Goal: Task Accomplishment & Management: Use online tool/utility

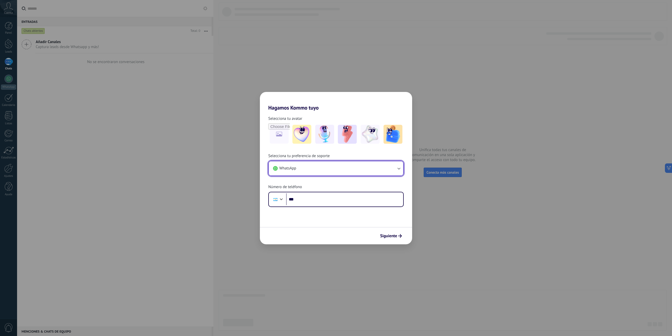
click at [369, 166] on button "WhatsApp" at bounding box center [336, 168] width 134 height 14
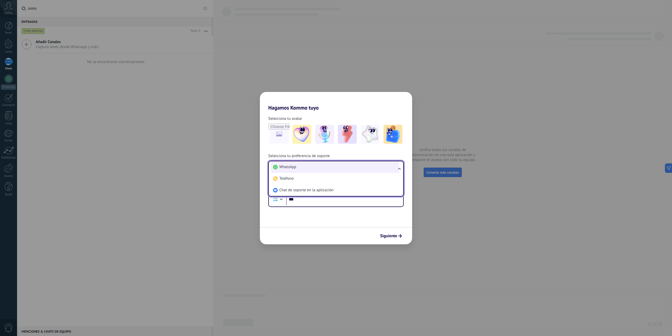
click at [369, 169] on li "WhatsApp" at bounding box center [335, 167] width 128 height 12
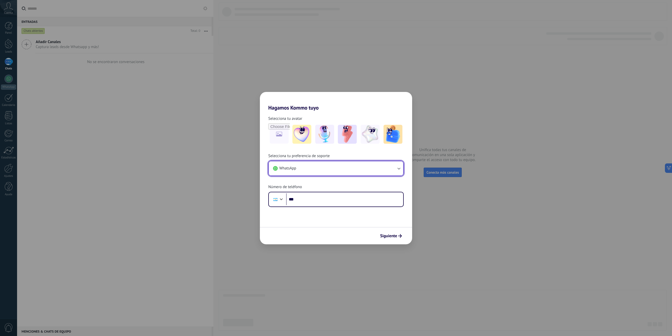
click at [299, 165] on button "WhatsApp" at bounding box center [336, 168] width 134 height 14
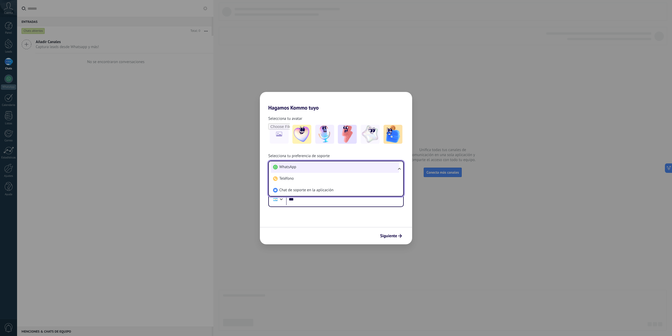
click at [324, 170] on li "WhatsApp" at bounding box center [335, 167] width 128 height 12
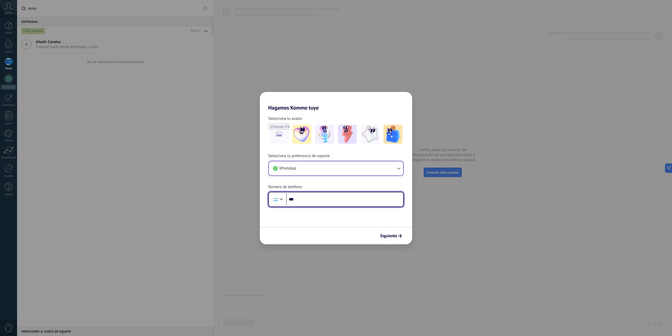
click at [323, 204] on input "***" at bounding box center [344, 199] width 117 height 12
type input "**********"
click at [390, 234] on span "Siguiente" at bounding box center [388, 236] width 17 height 4
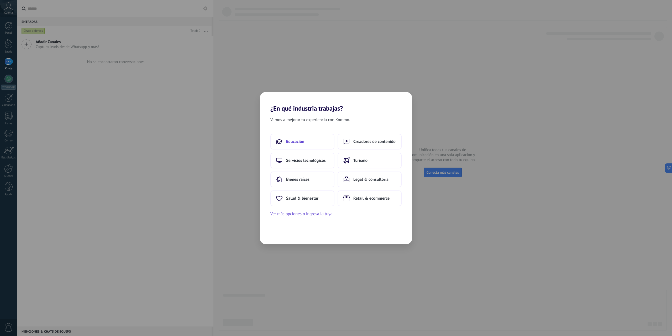
click at [316, 141] on button "Educación" at bounding box center [303, 142] width 64 height 16
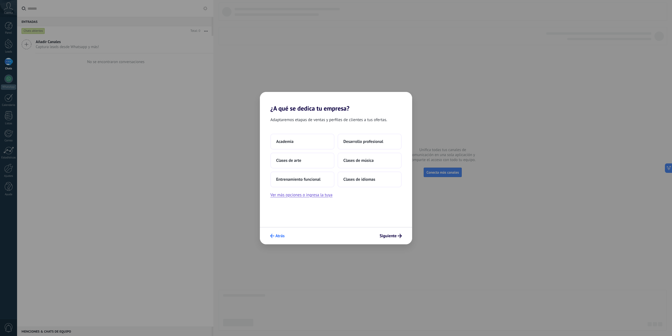
click at [277, 236] on span "Atrás" at bounding box center [280, 236] width 9 height 4
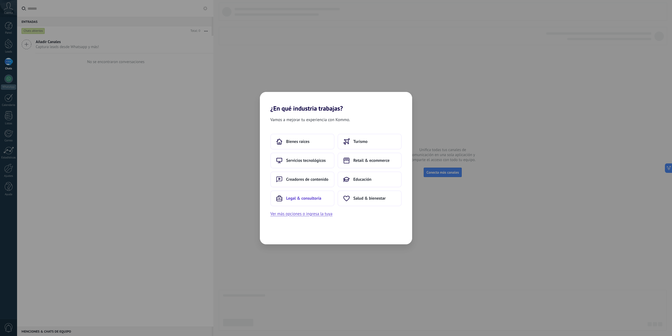
click at [316, 198] on span "Legal & consultoría" at bounding box center [303, 198] width 35 height 5
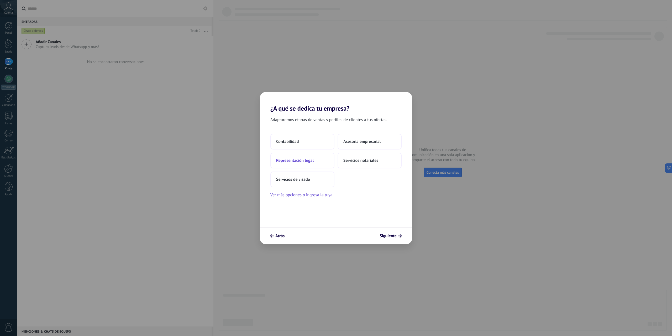
click at [325, 162] on button "Representación legal" at bounding box center [303, 161] width 64 height 16
click at [279, 235] on span "Atrás" at bounding box center [280, 236] width 9 height 4
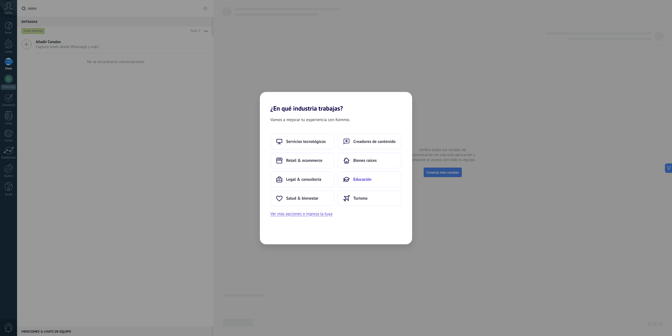
click at [361, 182] on span "Educación" at bounding box center [363, 179] width 18 height 5
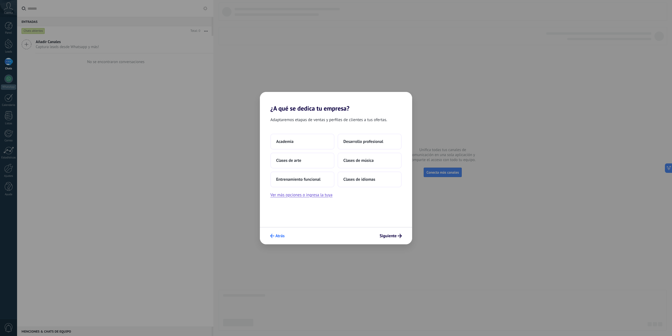
click at [280, 235] on span "Atrás" at bounding box center [280, 236] width 9 height 4
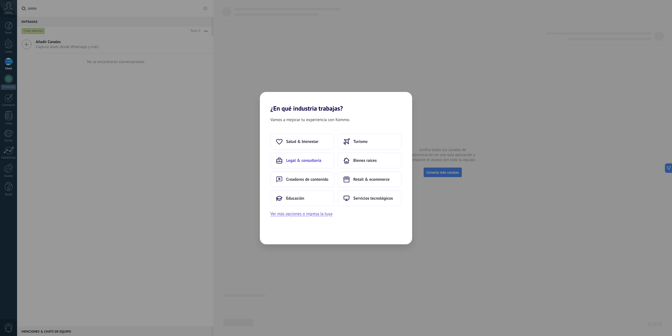
click at [318, 161] on span "Legal & consultoría" at bounding box center [303, 160] width 35 height 5
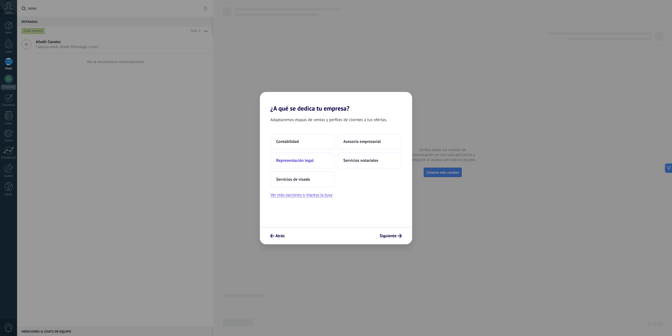
click at [312, 164] on button "Representación legal" at bounding box center [303, 161] width 64 height 16
click at [315, 142] on button "Solo yo" at bounding box center [303, 142] width 64 height 16
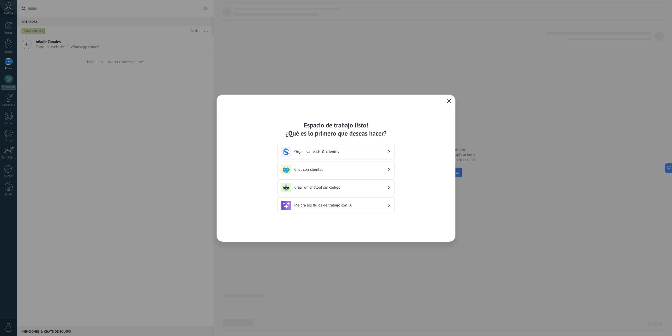
click at [350, 157] on div "Organizar leads & clientes" at bounding box center [336, 152] width 117 height 16
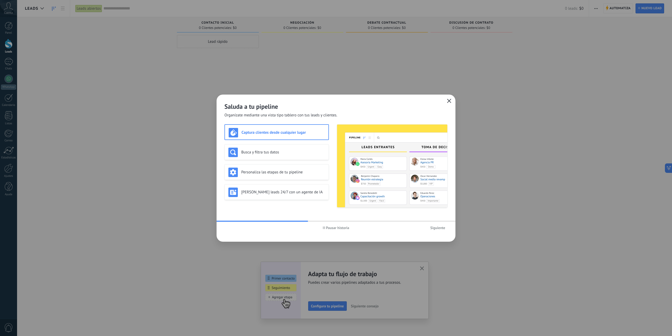
click at [325, 228] on span "Pausar historia" at bounding box center [336, 228] width 27 height 4
click at [291, 152] on h3 "Busca y filtra tus datos" at bounding box center [283, 152] width 84 height 5
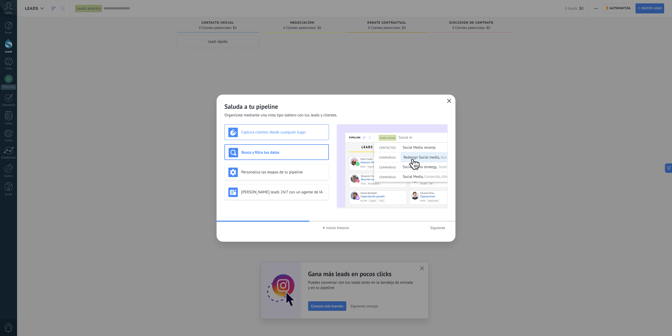
click at [300, 130] on h3 "Captura clientes desde cualquier lugar" at bounding box center [283, 132] width 84 height 5
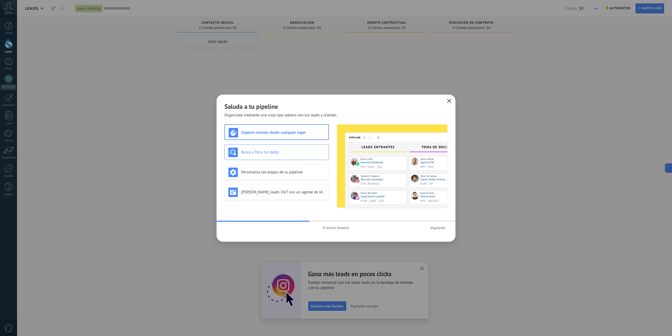
click at [310, 148] on div "Busca y filtra tus datos" at bounding box center [277, 152] width 97 height 9
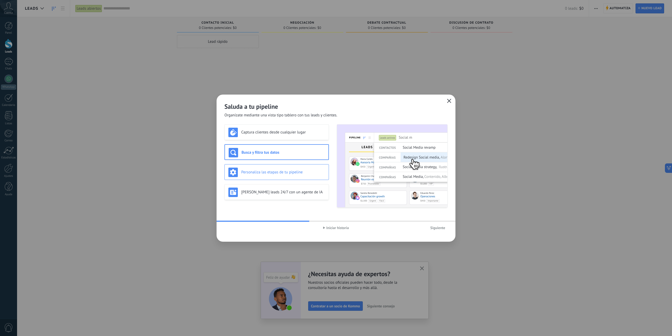
click at [314, 175] on div "Personaliza las etapas de tu pipeline" at bounding box center [277, 172] width 97 height 9
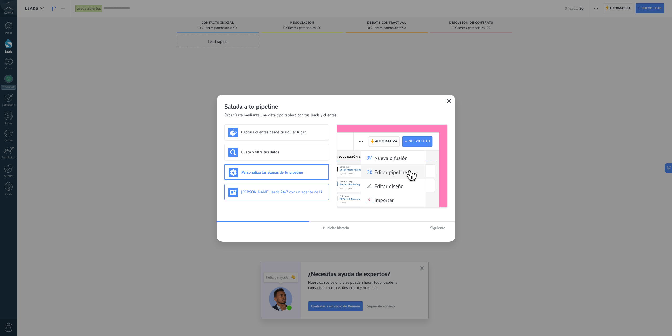
click at [298, 196] on div "[PERSON_NAME] leads 24/7 con un agente de IA" at bounding box center [277, 192] width 97 height 9
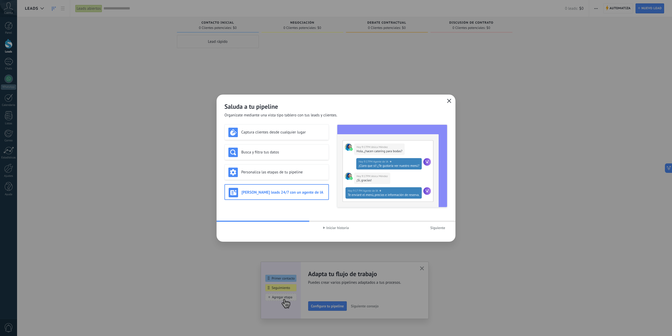
click at [341, 227] on span "Iniciar historia" at bounding box center [338, 228] width 23 height 4
drag, startPoint x: 370, startPoint y: 221, endPoint x: 403, endPoint y: 222, distance: 33.1
click at [384, 221] on div at bounding box center [336, 221] width 239 height 1
click at [435, 226] on span "Siguiente" at bounding box center [438, 228] width 15 height 4
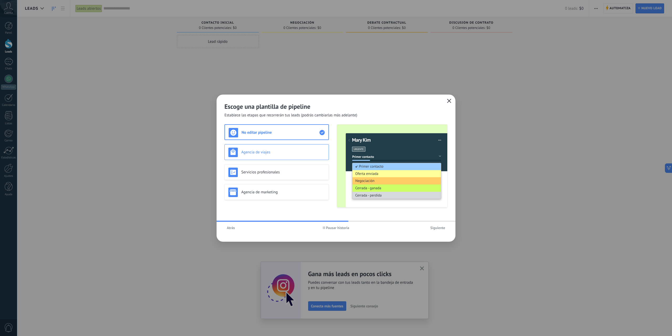
click at [307, 154] on h3 "Agencia de viajes" at bounding box center [283, 152] width 84 height 5
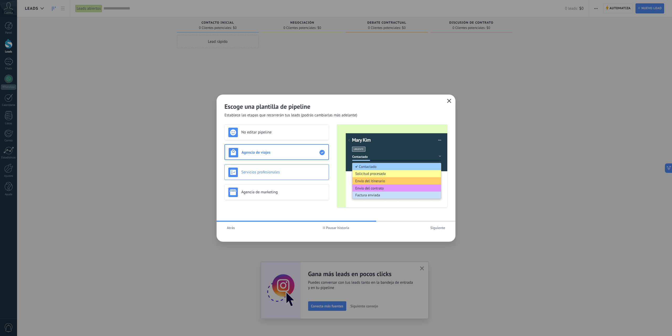
click at [308, 177] on div "Servicios profesionales" at bounding box center [277, 172] width 105 height 16
click at [313, 192] on h3 "Agencia de marketing" at bounding box center [283, 192] width 84 height 5
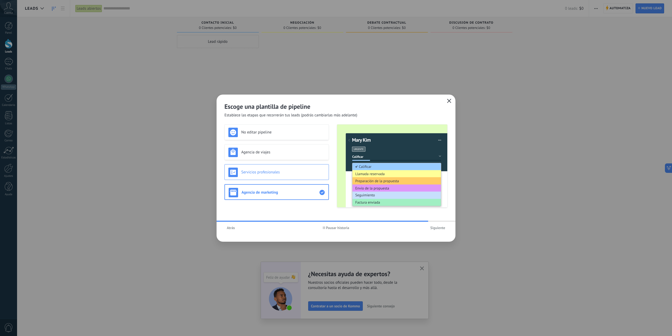
click at [320, 170] on h3 "Servicios profesionales" at bounding box center [283, 172] width 84 height 5
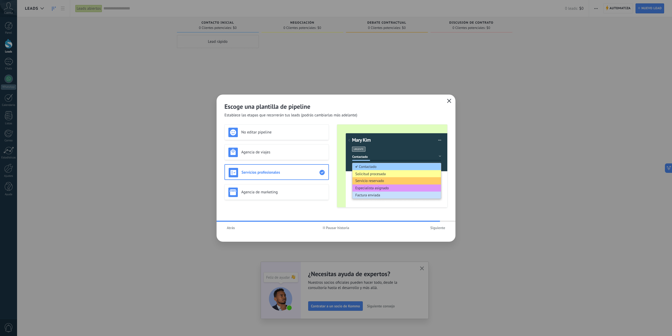
click at [337, 230] on button "Pausar historia" at bounding box center [336, 228] width 31 height 8
click at [301, 146] on div "Agencia de viajes" at bounding box center [277, 152] width 105 height 16
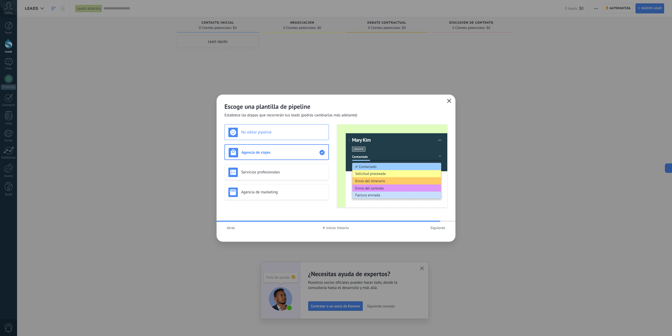
click at [297, 128] on div "No editar pipeline" at bounding box center [277, 132] width 97 height 9
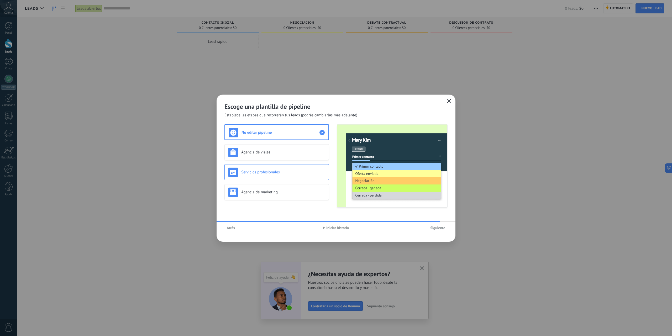
click at [294, 172] on h3 "Servicios profesionales" at bounding box center [283, 172] width 84 height 5
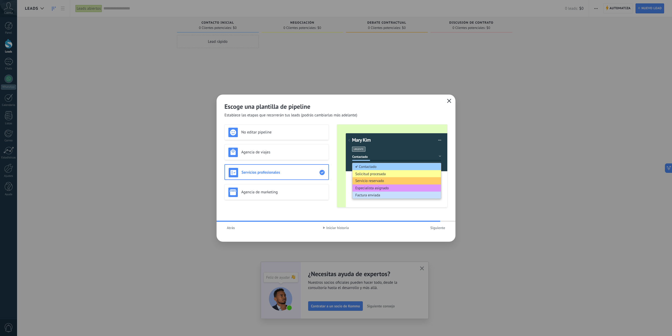
click at [334, 228] on span "Iniciar historia" at bounding box center [338, 228] width 23 height 4
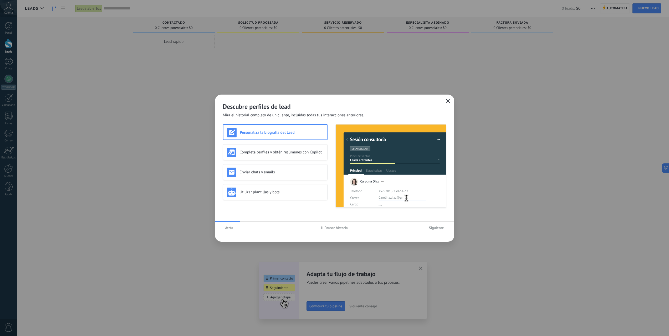
click at [343, 227] on span "Pausar historia" at bounding box center [335, 228] width 23 height 4
click at [301, 155] on div "Completa perfiles y obtén resúmenes con Copilot" at bounding box center [275, 152] width 97 height 9
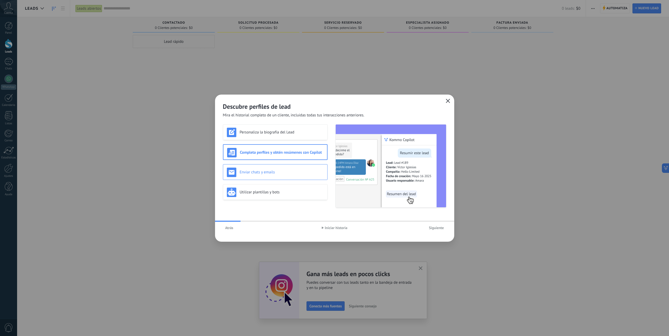
click at [293, 171] on h3 "Enviar chats y emails" at bounding box center [282, 172] width 84 height 5
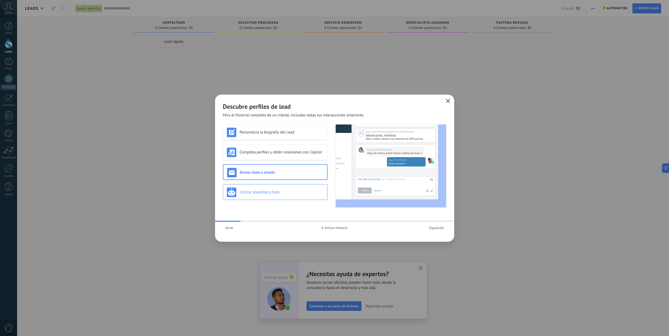
click at [304, 189] on div "Utilizar plantillas y bots" at bounding box center [275, 192] width 97 height 9
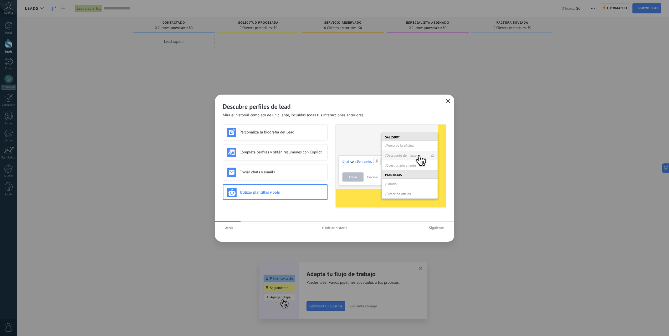
click at [338, 227] on span "Iniciar historia" at bounding box center [336, 228] width 23 height 4
click at [433, 229] on span "Siguiente" at bounding box center [436, 228] width 15 height 4
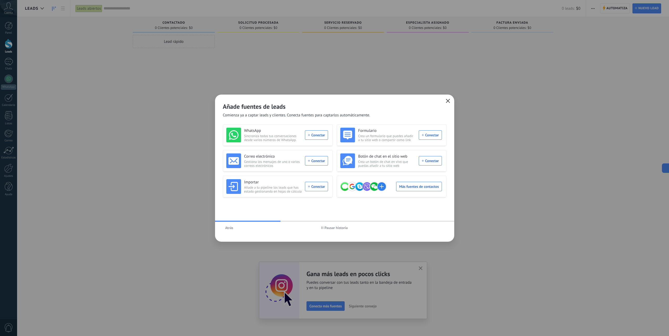
click at [344, 228] on span "Pausar historia" at bounding box center [335, 228] width 23 height 4
click at [449, 102] on use "button" at bounding box center [448, 101] width 4 height 4
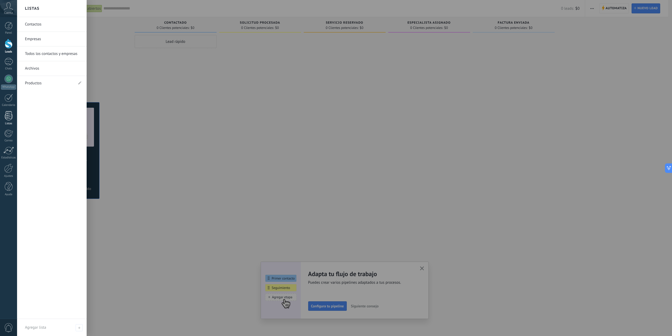
click at [9, 119] on div at bounding box center [9, 115] width 8 height 9
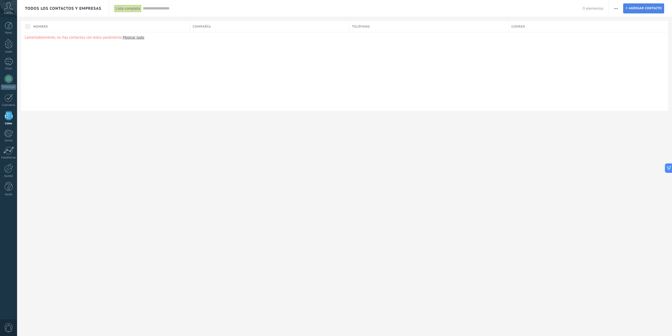
click at [655, 8] on span "Agregar contacto" at bounding box center [645, 8] width 33 height 9
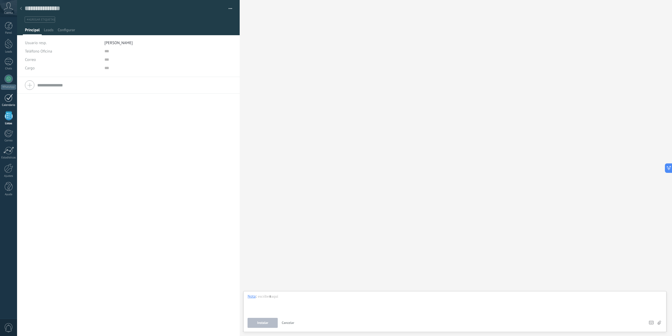
click at [11, 100] on div at bounding box center [8, 98] width 8 height 8
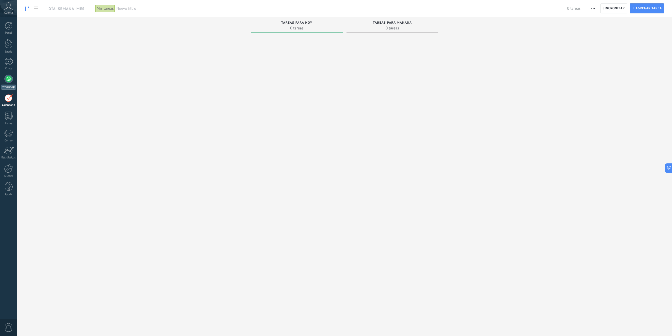
click at [12, 80] on div at bounding box center [8, 79] width 8 height 8
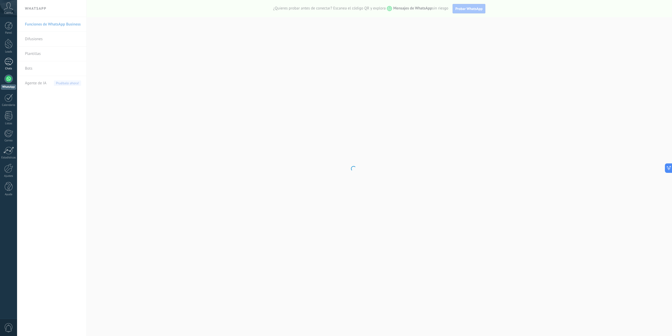
click at [10, 64] on div at bounding box center [8, 62] width 8 height 8
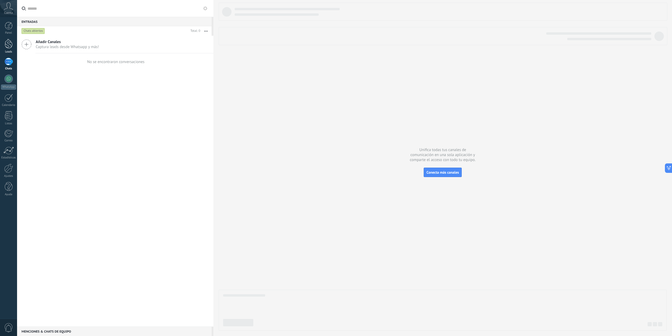
click at [9, 39] on div at bounding box center [9, 44] width 8 height 10
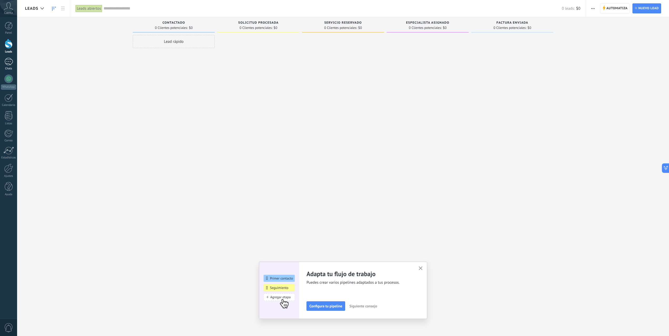
click at [2, 63] on link "Chats" at bounding box center [8, 64] width 17 height 13
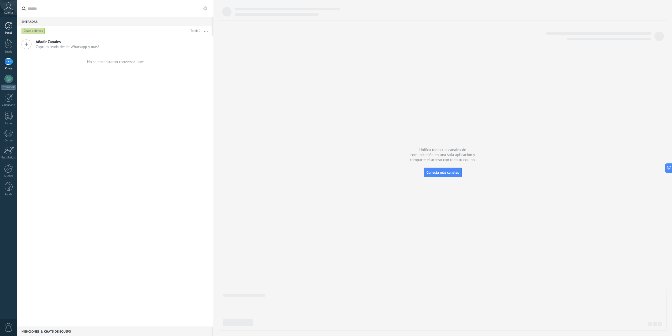
click at [9, 28] on div at bounding box center [9, 26] width 8 height 8
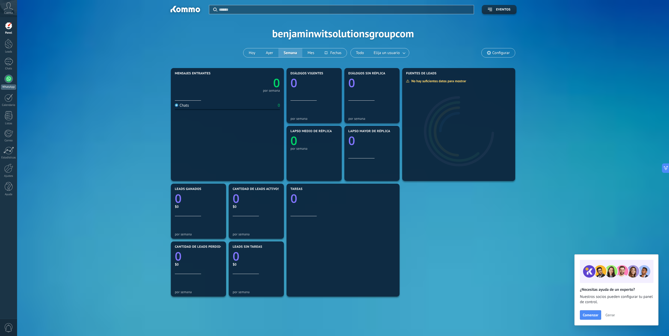
click at [12, 81] on div at bounding box center [8, 79] width 8 height 8
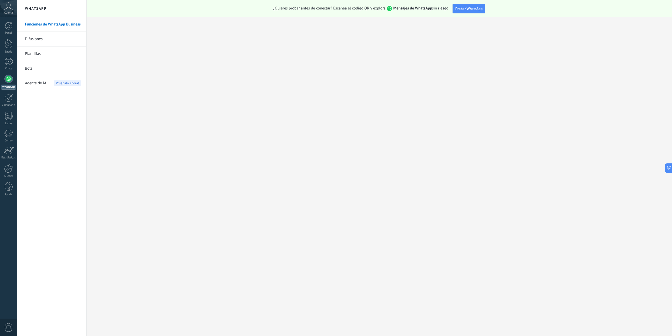
click at [54, 39] on link "Difusiones" at bounding box center [53, 39] width 56 height 15
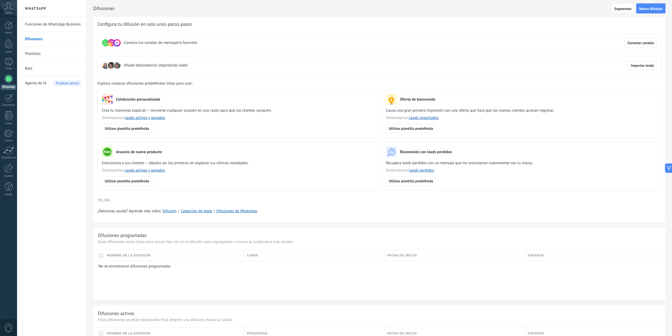
click at [37, 70] on link "Bots" at bounding box center [53, 68] width 56 height 15
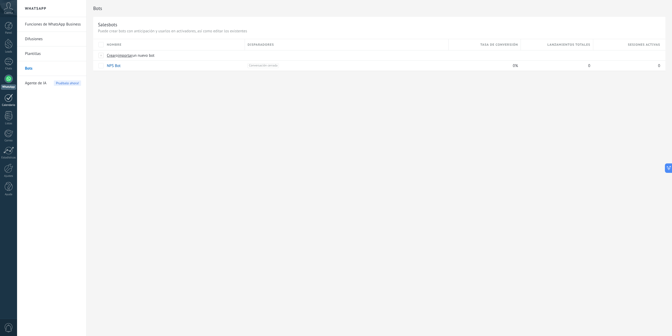
click at [9, 101] on div at bounding box center [8, 98] width 8 height 8
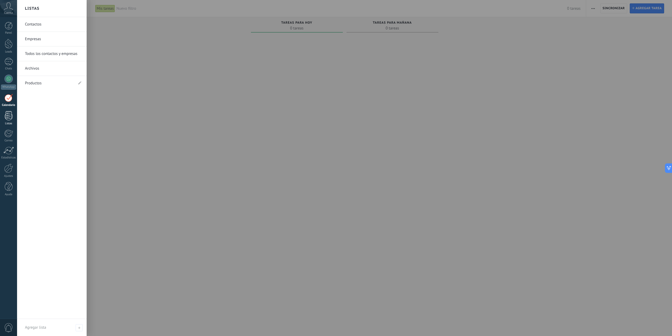
click at [12, 116] on div at bounding box center [9, 115] width 8 height 9
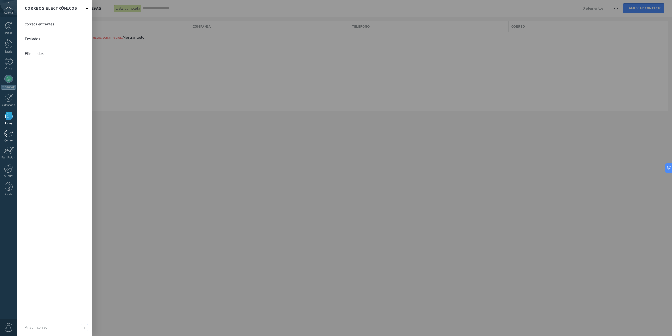
click at [12, 132] on div at bounding box center [8, 134] width 9 height 8
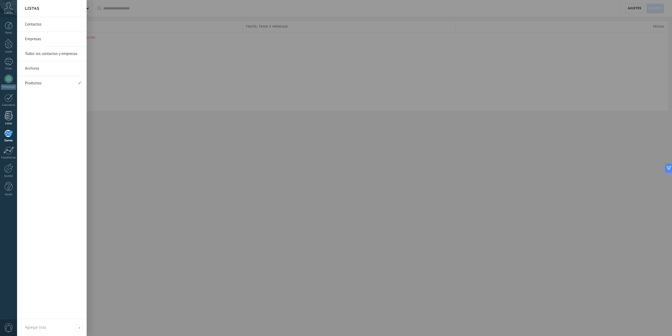
click at [10, 117] on div at bounding box center [9, 115] width 8 height 9
click at [12, 114] on div at bounding box center [9, 115] width 8 height 9
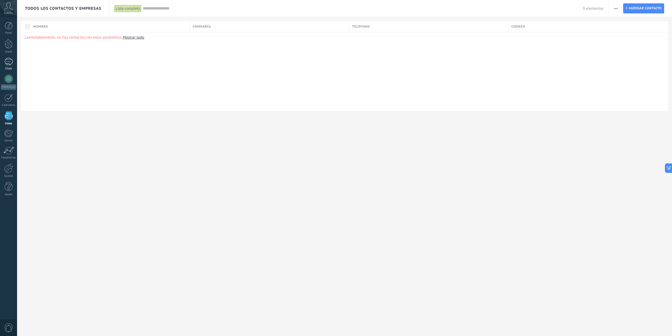
click at [11, 61] on div at bounding box center [8, 62] width 8 height 8
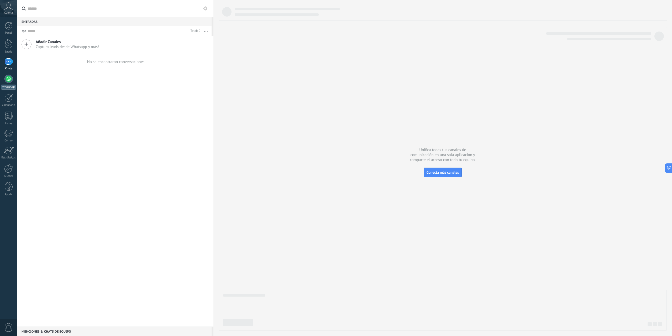
click at [10, 79] on div at bounding box center [8, 79] width 8 height 8
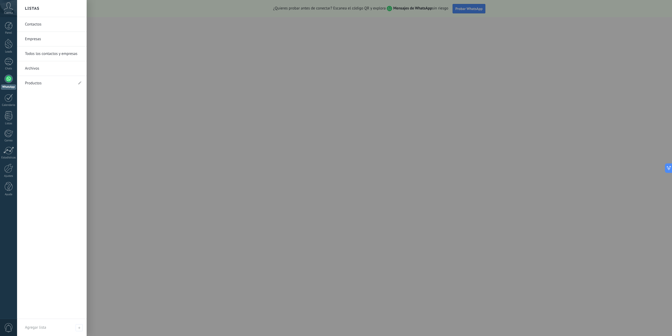
click at [34, 22] on link "Contactos" at bounding box center [53, 24] width 56 height 15
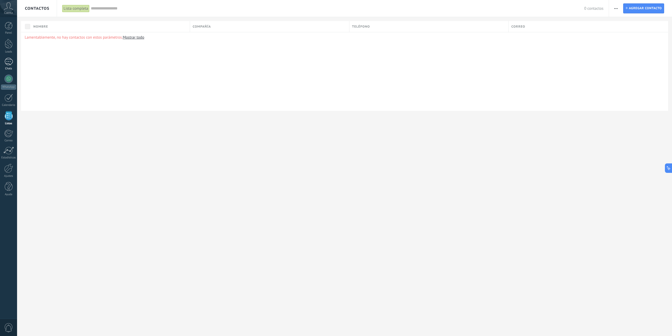
click at [6, 60] on div at bounding box center [8, 62] width 8 height 8
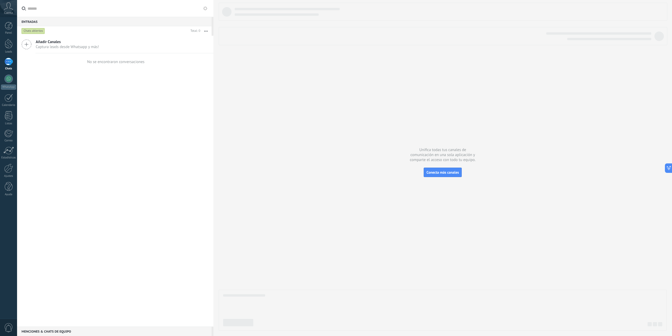
click at [208, 34] on button "button" at bounding box center [205, 30] width 11 height 9
click at [107, 128] on div "Añadir Canales Captura leads desde Whatsapp y más! No se encontraron conversaci…" at bounding box center [115, 181] width 196 height 291
click at [122, 64] on div "No se encontraron conversaciones" at bounding box center [116, 61] width 58 height 5
click at [27, 45] on icon at bounding box center [27, 44] width 10 height 10
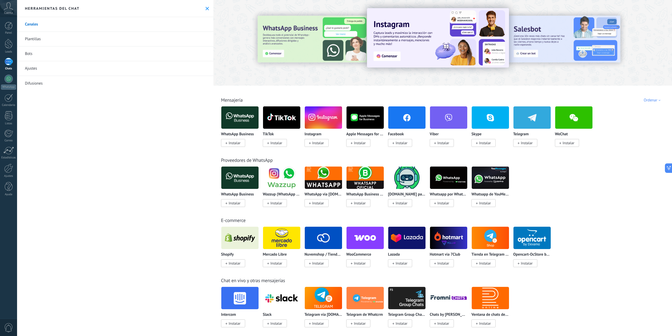
click at [33, 67] on link "Ajustes" at bounding box center [115, 68] width 196 height 15
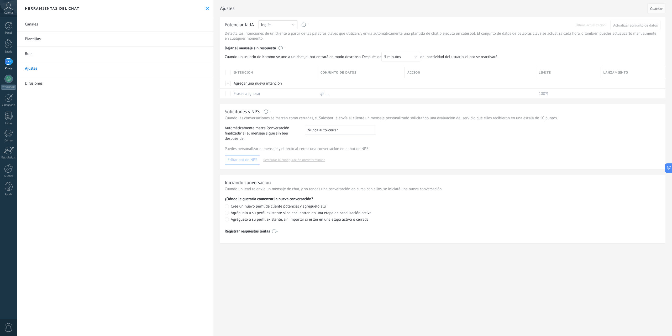
click at [282, 24] on button "Inglés" at bounding box center [278, 24] width 39 height 9
click at [277, 44] on span "Español" at bounding box center [276, 42] width 40 height 5
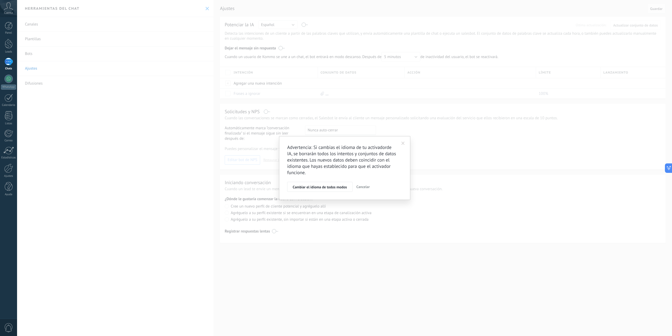
click at [403, 143] on span at bounding box center [403, 144] width 3 height 4
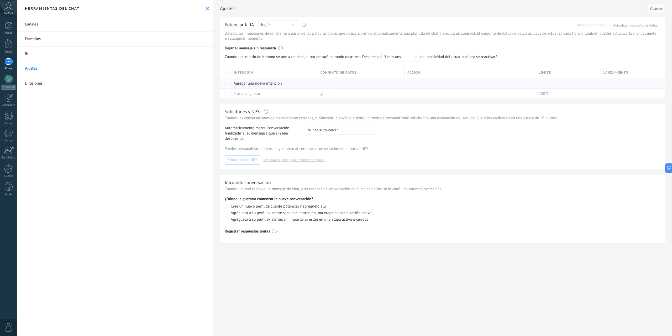
click at [253, 83] on div "Agregar una nueva intención" at bounding box center [273, 83] width 84 height 10
click at [233, 81] on div "Guardar Cancelar" at bounding box center [274, 91] width 88 height 26
click at [230, 82] on div at bounding box center [228, 83] width 6 height 5
click at [229, 83] on div at bounding box center [228, 83] width 6 height 5
click at [219, 87] on div "Ajustes Cancelar Guardar Potenciar la IA Rusa Inglés Español Portugués Indonesi…" at bounding box center [443, 127] width 459 height 254
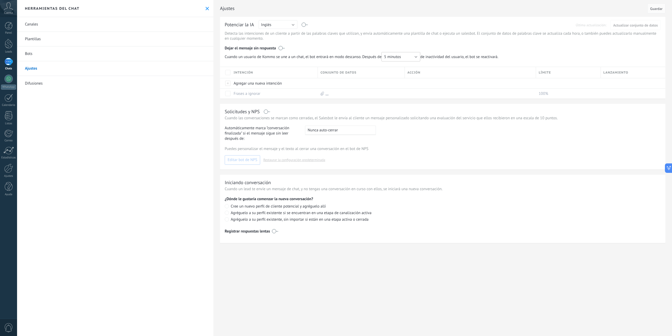
click at [405, 54] on button "5 minutos" at bounding box center [401, 56] width 39 height 9
click at [406, 55] on span "5 minutos" at bounding box center [399, 56] width 40 height 5
click at [62, 53] on link "Bots" at bounding box center [115, 53] width 196 height 15
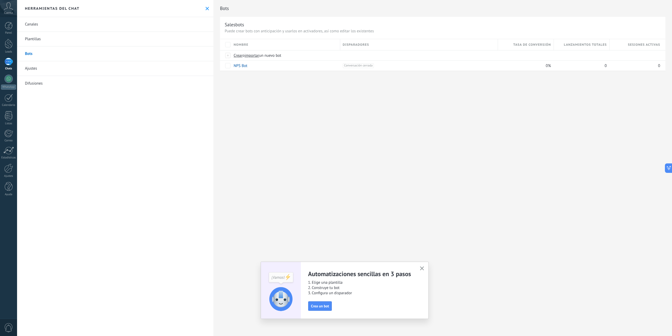
click at [37, 37] on link "Plantillas" at bounding box center [115, 39] width 196 height 15
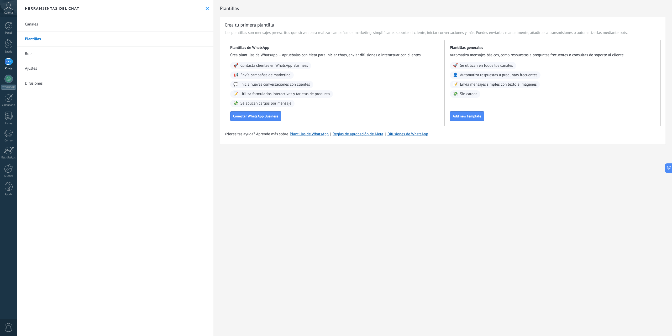
click at [47, 27] on link "Canales" at bounding box center [115, 24] width 196 height 15
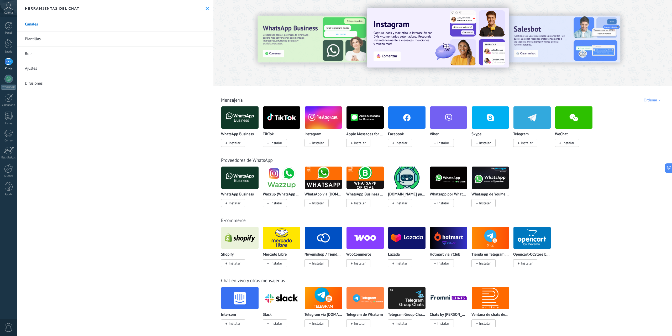
click at [9, 59] on div at bounding box center [8, 62] width 8 height 8
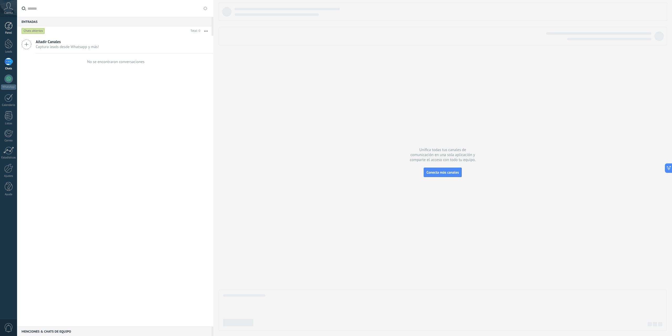
click at [11, 28] on div at bounding box center [9, 26] width 8 height 8
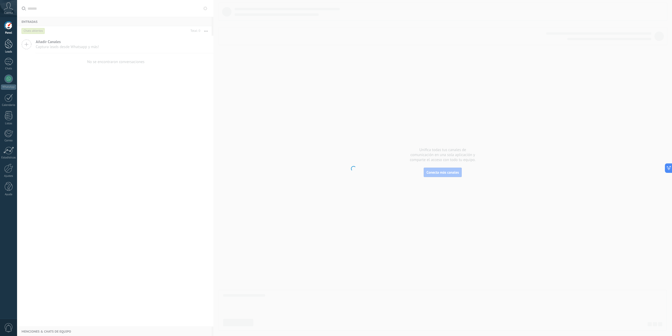
click at [6, 47] on div at bounding box center [9, 44] width 8 height 10
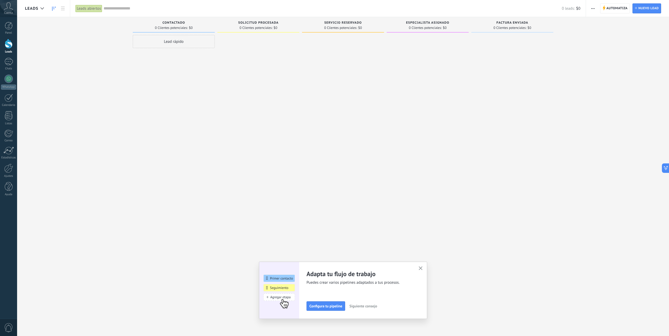
click at [189, 42] on div "Lead rápido" at bounding box center [174, 41] width 82 height 13
click at [175, 64] on input "text" at bounding box center [173, 65] width 77 height 8
click at [165, 43] on input "text" at bounding box center [173, 41] width 77 height 7
click at [158, 59] on div "Instalar Cancelar Ajustes" at bounding box center [174, 77] width 82 height 84
click at [156, 55] on input "numeric" at bounding box center [173, 53] width 77 height 7
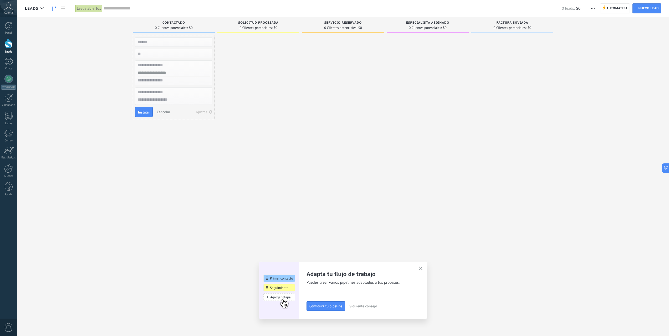
click at [164, 72] on input "text" at bounding box center [173, 73] width 77 height 8
click at [193, 159] on div "Lead rápido Instalar Cancelar Ajustes" at bounding box center [174, 168] width 82 height 267
click at [424, 267] on button "button" at bounding box center [420, 268] width 7 height 7
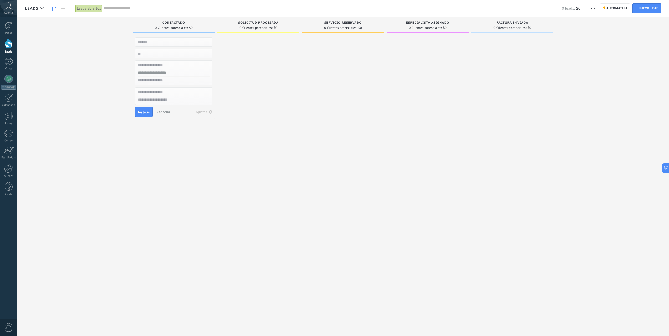
click at [108, 53] on div "Leads Entrantes Solicitudes: 0 0 0 0 0 0 0 0 0 Contactado 0 Clientes potenciale…" at bounding box center [347, 159] width 644 height 285
click at [643, 11] on span "Nuevo lead" at bounding box center [648, 8] width 20 height 9
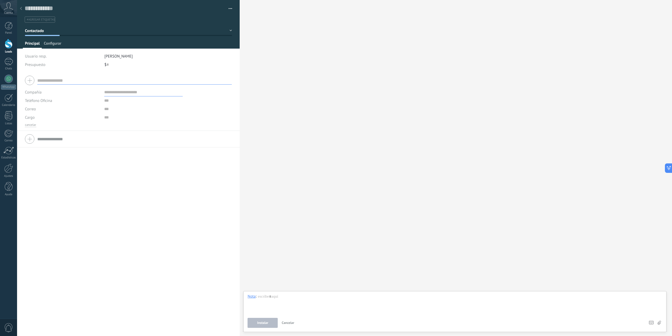
click at [58, 45] on span "Configurar" at bounding box center [52, 45] width 17 height 8
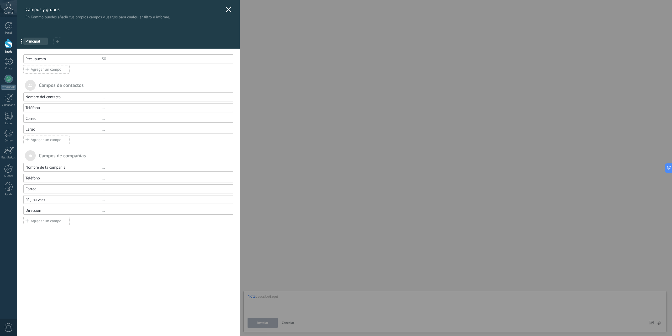
click at [229, 10] on icon at bounding box center [228, 9] width 6 height 6
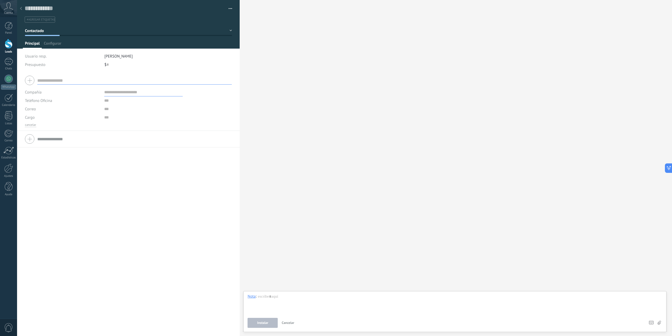
click at [22, 7] on div at bounding box center [20, 9] width 7 height 10
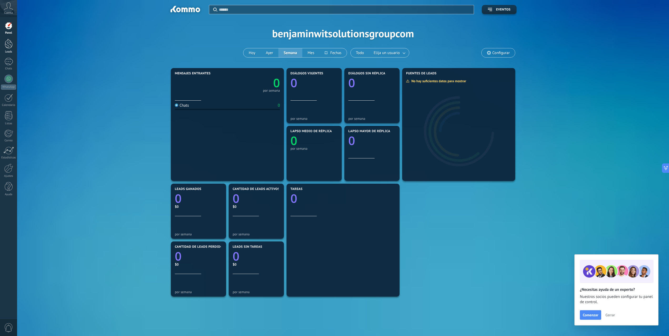
click at [6, 45] on div at bounding box center [9, 44] width 8 height 10
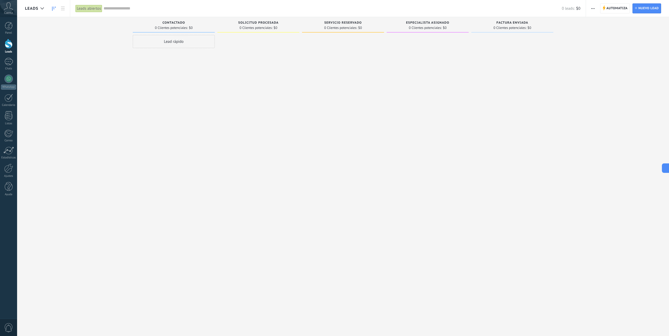
click at [593, 9] on span "button" at bounding box center [592, 8] width 3 height 10
click at [537, 74] on div at bounding box center [512, 168] width 82 height 267
click at [119, 11] on div "0 leads: $0" at bounding box center [341, 8] width 477 height 17
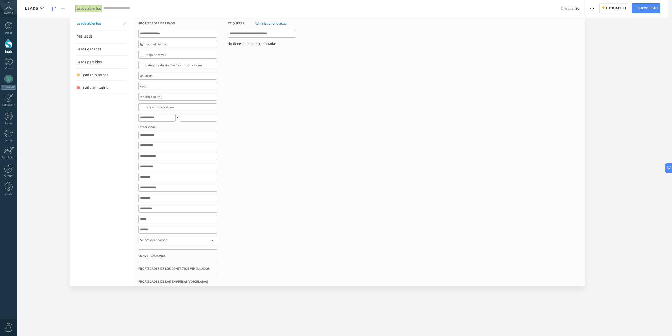
click at [167, 108] on div "Todo valores" at bounding box center [160, 107] width 29 height 4
click at [167, 107] on div "Seleccionar todo" at bounding box center [158, 108] width 24 height 4
click at [239, 98] on div "Etiquetas Administrar etiquetas No tienes etiquetas conectadas" at bounding box center [256, 161] width 79 height 288
click at [213, 108] on b at bounding box center [214, 107] width 6 height 5
click at [213, 54] on b at bounding box center [214, 54] width 6 height 5
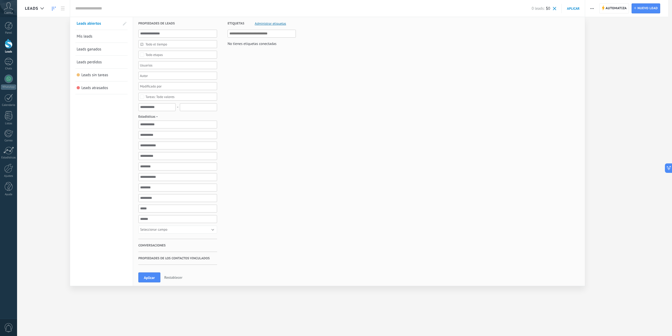
click at [181, 57] on div "Todo etapas" at bounding box center [177, 55] width 79 height 8
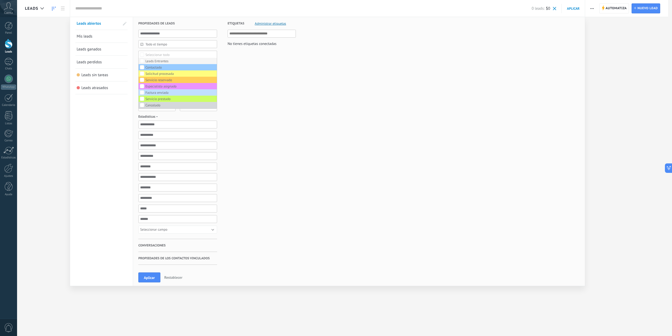
click at [173, 61] on label "Leads Entrantes" at bounding box center [178, 61] width 78 height 6
click at [152, 276] on span "Aplicar" at bounding box center [149, 278] width 11 height 4
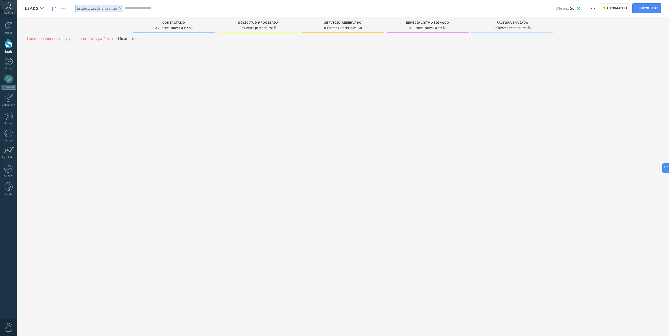
click at [593, 10] on span "button" at bounding box center [592, 8] width 3 height 10
click at [603, 25] on span "Nueva difusión" at bounding box center [608, 22] width 25 height 11
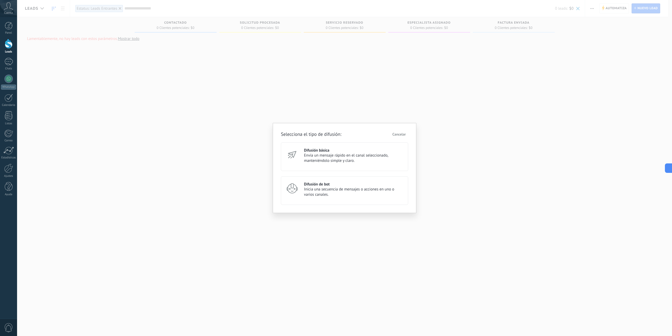
click at [332, 195] on span "Inicia una secuencia de mensajes o acciones en uno o varios canales." at bounding box center [354, 192] width 100 height 11
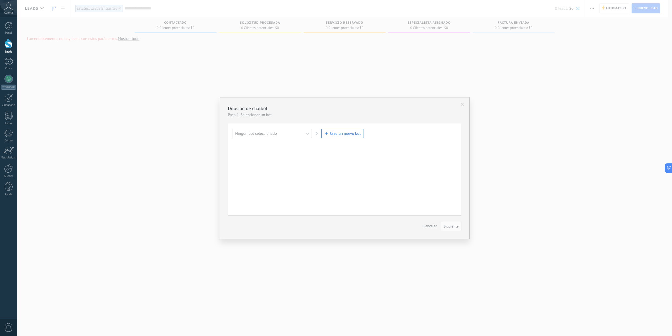
click at [307, 137] on button "Ningún bot seleccionado" at bounding box center [272, 133] width 79 height 9
click at [305, 134] on span "Ningún bot seleccionado" at bounding box center [270, 133] width 81 height 5
click at [329, 133] on span "Crea un nuevo bot" at bounding box center [343, 133] width 36 height 5
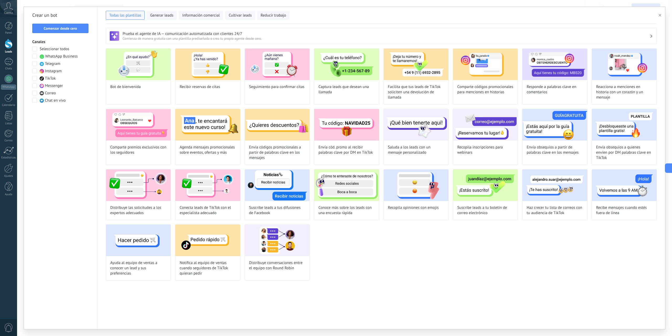
click at [36, 55] on span at bounding box center [34, 56] width 5 height 5
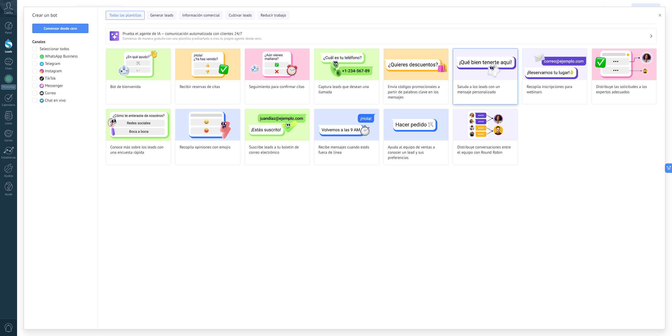
click at [480, 89] on span "Saluda a los leads con un mensaje personalizado" at bounding box center [486, 89] width 56 height 11
type input "**********"
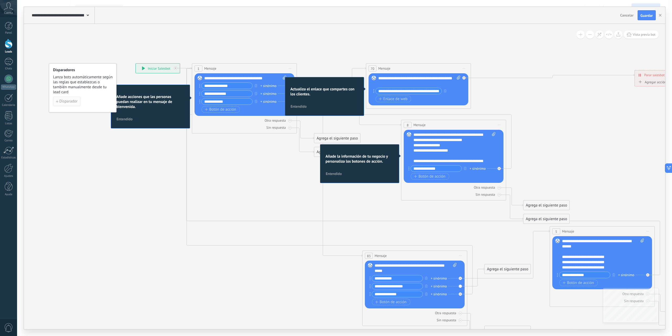
click at [70, 105] on button "Disparador" at bounding box center [66, 101] width 27 height 9
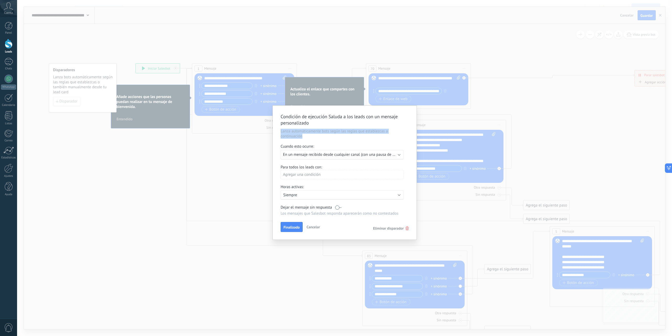
drag, startPoint x: 279, startPoint y: 131, endPoint x: 357, endPoint y: 136, distance: 77.6
click at [357, 136] on div "Condición de ejecución Saluda a los leads con un mensaje personalizado Lanza au…" at bounding box center [345, 173] width 144 height 134
click at [357, 136] on p "Lanza automáticamente bots según las reglas que establezcas a continuación" at bounding box center [345, 134] width 128 height 10
click at [366, 153] on span "En un mensaje recibido desde cualquier canal (con una pausa de un día)" at bounding box center [343, 154] width 121 height 5
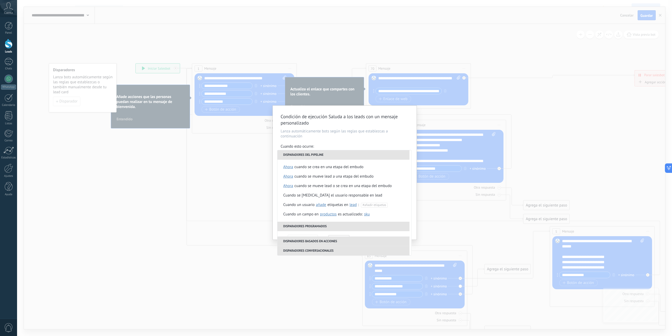
click at [379, 156] on li "Disparadores del pipeline" at bounding box center [344, 154] width 132 height 9
click at [387, 142] on div "Condición de ejecución Saluda a los leads con un mensaje personalizado Lanza au…" at bounding box center [345, 173] width 144 height 134
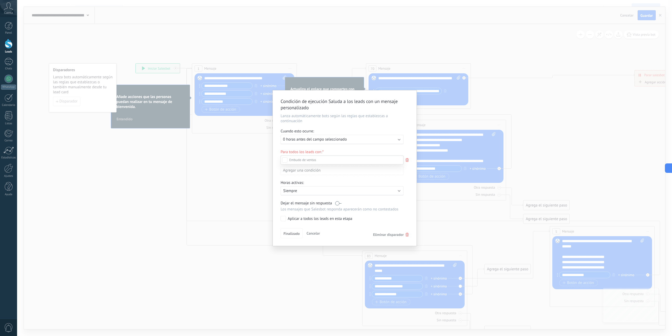
click at [386, 139] on div at bounding box center [344, 168] width 655 height 336
click at [387, 141] on div "Ejecutar: 0 horas antes del campo seleccionado" at bounding box center [340, 139] width 114 height 5
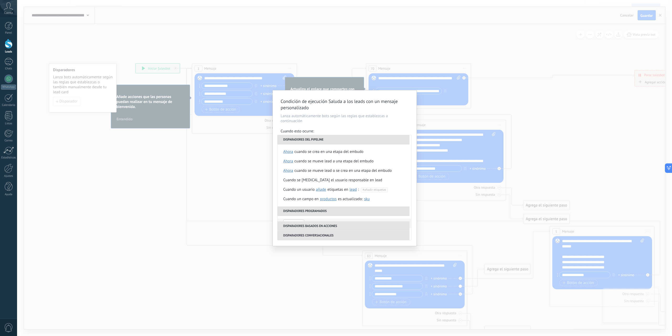
click at [215, 118] on div "Condición de ejecución Saluda a los leads con un mensaje personalizado Lanza au…" at bounding box center [344, 168] width 655 height 336
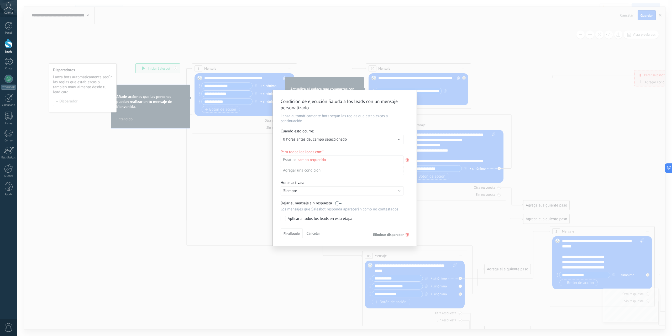
click at [0, 0] on div "Leads Entrantes Contactado Solicitud procesada Servicio reservado Especialista …" at bounding box center [0, 0] width 0 height 0
click at [346, 160] on label at bounding box center [342, 160] width 123 height 9
click at [0, 0] on label "Leads Entrantes" at bounding box center [0, 0] width 0 height 0
click at [313, 151] on div at bounding box center [344, 168] width 655 height 336
click at [355, 138] on div "Ejecutar: 0 horas antes del campo seleccionado" at bounding box center [340, 139] width 114 height 5
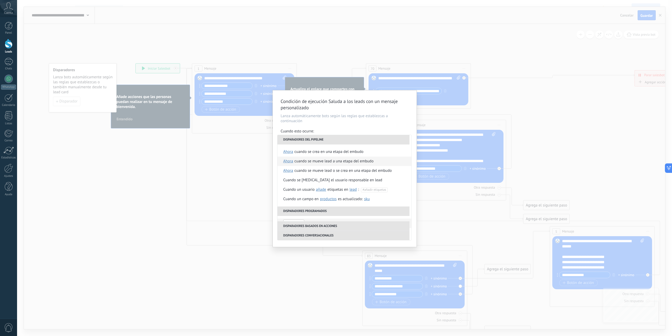
click at [361, 162] on div "Cuando se mueve lead a una etapa del embudo" at bounding box center [334, 161] width 79 height 9
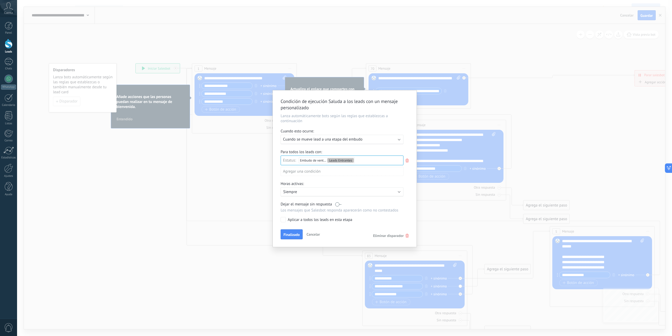
click at [389, 126] on div "Condición de ejecución Saluda a los leads con un mensaje personalizado Lanza au…" at bounding box center [345, 168] width 144 height 157
click at [345, 184] on div "Horas activas:" at bounding box center [345, 184] width 128 height 6
click at [346, 194] on div "Activo: Siempre" at bounding box center [342, 191] width 123 height 9
click at [346, 194] on li "Siempre" at bounding box center [350, 191] width 144 height 9
click at [337, 204] on label at bounding box center [338, 204] width 6 height 5
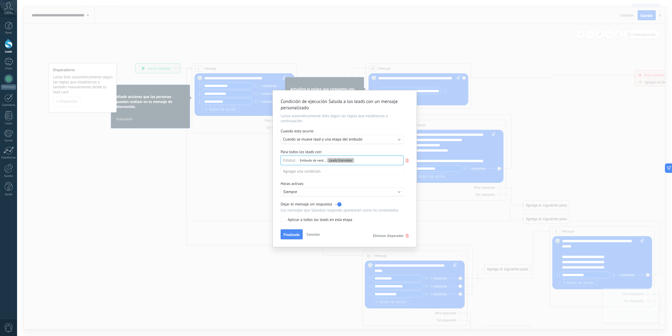
click at [338, 205] on label at bounding box center [338, 204] width 6 height 5
click at [294, 235] on span "Finalizado" at bounding box center [292, 235] width 16 height 4
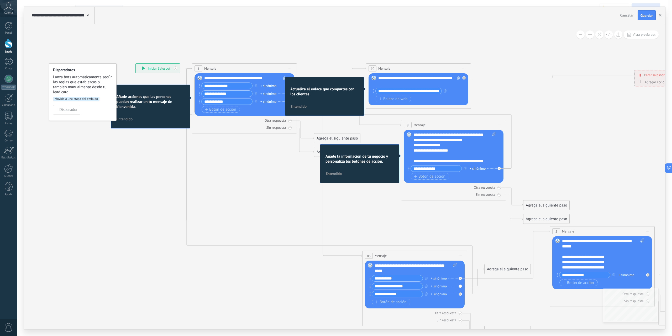
click at [147, 69] on div "**********" at bounding box center [158, 68] width 44 height 9
click at [257, 79] on div "**********" at bounding box center [245, 78] width 82 height 5
drag, startPoint x: 268, startPoint y: 77, endPoint x: 222, endPoint y: 78, distance: 46.0
click at [222, 78] on div "**********" at bounding box center [245, 78] width 82 height 5
click at [269, 86] on div "+ sinónimo" at bounding box center [269, 85] width 16 height 5
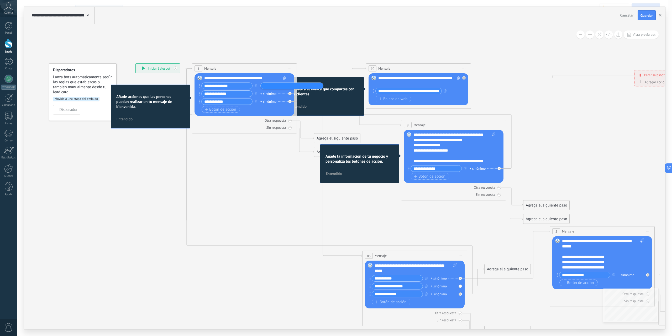
click at [270, 75] on div "Reemplazar Quitar Convertir a mensaje de voz Arrastre la imagen aquí para adjun…" at bounding box center [245, 94] width 100 height 43
click at [266, 92] on div "+ sinónimo" at bounding box center [269, 93] width 16 height 5
click at [266, 84] on div "+ sinónimo" at bounding box center [269, 85] width 16 height 5
click at [230, 100] on input "**********" at bounding box center [227, 102] width 51 height 6
click at [251, 112] on div "Botón de acción Enlace de web" at bounding box center [244, 109] width 85 height 7
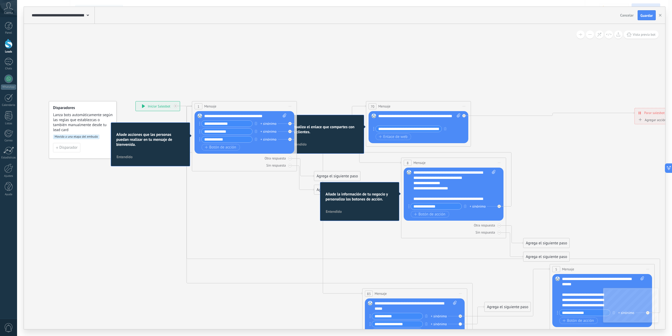
click at [333, 109] on icon at bounding box center [434, 244] width 860 height 549
click at [337, 122] on picture at bounding box center [325, 122] width 68 height 4
click at [147, 151] on div "Añade acciones que las personas puedan realizar en tu mensaje de bienvenida. En…" at bounding box center [150, 144] width 79 height 44
click at [125, 159] on button "Entendido" at bounding box center [124, 157] width 21 height 8
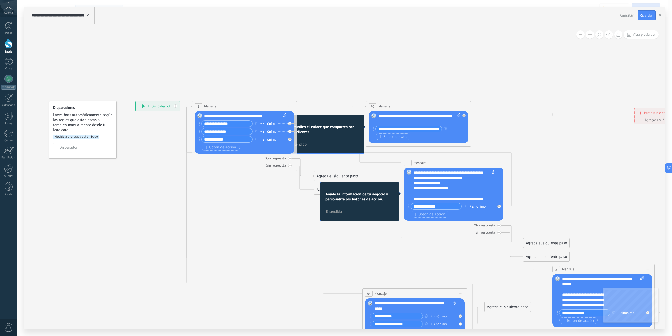
click at [307, 132] on h2 "Actualiza el enlace que compartes con los clientes." at bounding box center [325, 130] width 68 height 10
click at [302, 145] on span "Entendido" at bounding box center [299, 144] width 16 height 4
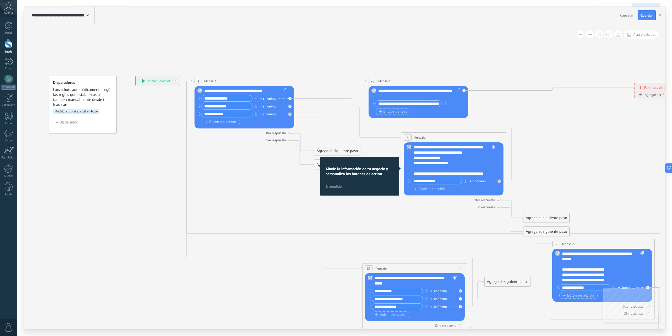
click at [336, 187] on span "Entendido" at bounding box center [334, 186] width 16 height 4
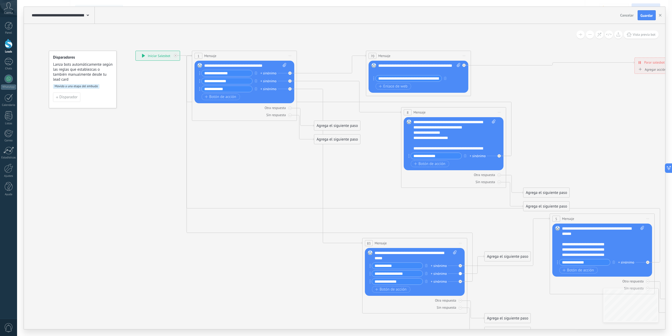
click at [296, 103] on div "1 Mensaje ******* (a): Todos los contactos - canales seleccionados Todos los co…" at bounding box center [244, 86] width 105 height 70
click at [299, 102] on icon at bounding box center [349, 105] width 325 height 101
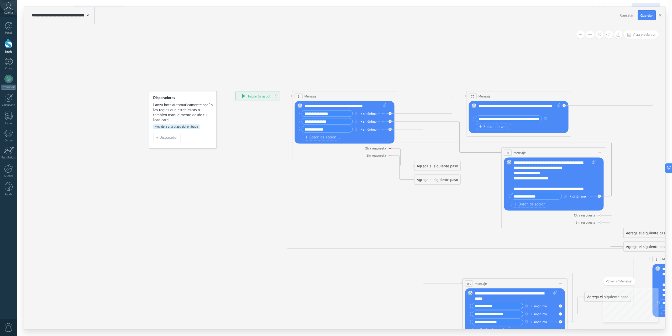
click at [376, 147] on div "Otra respuesta" at bounding box center [375, 148] width 21 height 4
click at [377, 147] on div "Otra respuesta" at bounding box center [375, 148] width 21 height 4
click at [424, 112] on div "Agrega el siguiente paso" at bounding box center [438, 113] width 46 height 9
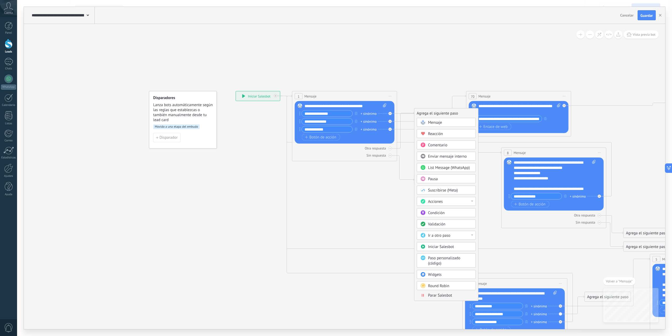
click at [413, 97] on icon at bounding box center [535, 234] width 860 height 549
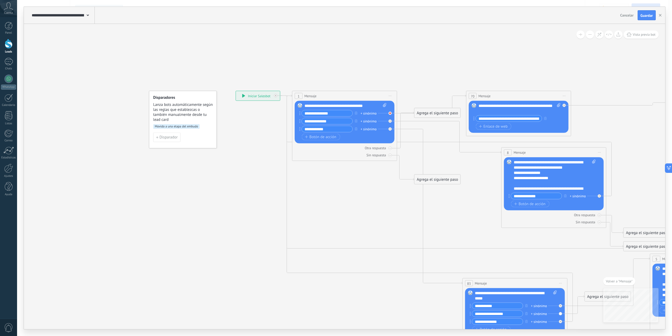
click at [391, 113] on icon at bounding box center [391, 113] width 2 height 2
click at [389, 112] on div "Reemplazar Quitar Convertir a mensaje de voz Arrastre la imagen aquí para adjun…" at bounding box center [345, 122] width 100 height 43
click at [390, 113] on div "Reemplazar Quitar Convertir a mensaje de voz Arrastre la imagen aquí para adjun…" at bounding box center [345, 122] width 100 height 43
click at [368, 115] on div "+ sinónimo" at bounding box center [369, 113] width 16 height 5
click at [399, 98] on icon at bounding box center [535, 234] width 860 height 549
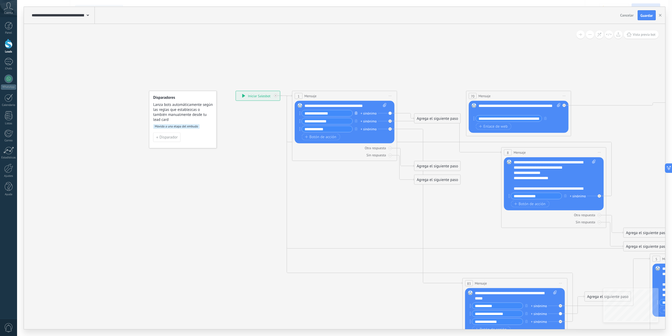
click at [356, 114] on icon "button" at bounding box center [356, 112] width 3 height 3
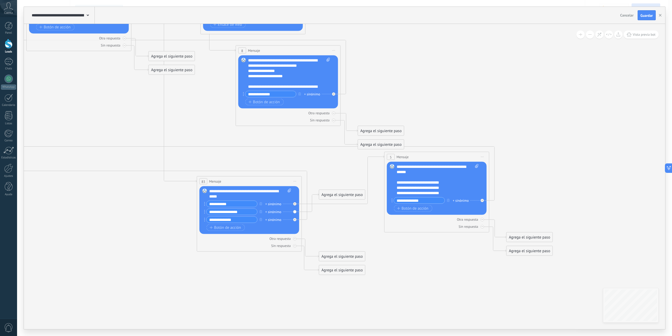
drag, startPoint x: 582, startPoint y: 213, endPoint x: 314, endPoint y: 165, distance: 273.0
click at [314, 165] on icon at bounding box center [269, 132] width 860 height 549
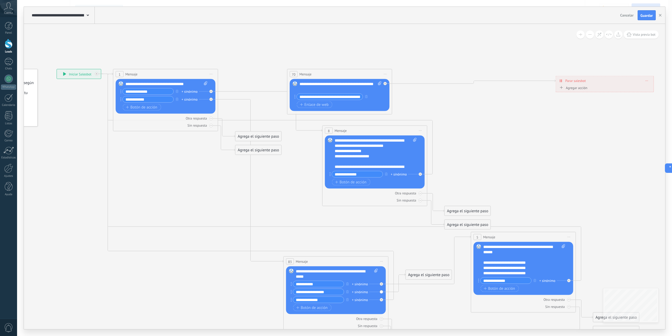
drag, startPoint x: 459, startPoint y: 158, endPoint x: 557, endPoint y: 160, distance: 98.8
click at [557, 159] on icon at bounding box center [355, 212] width 860 height 549
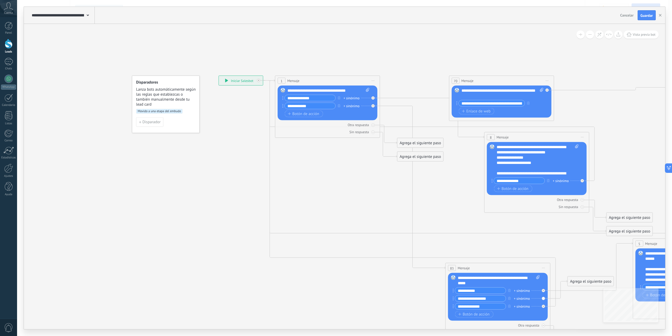
drag, startPoint x: 199, startPoint y: 171, endPoint x: 346, endPoint y: 176, distance: 147.2
click at [346, 176] on icon at bounding box center [517, 218] width 860 height 549
